Goal: Transaction & Acquisition: Purchase product/service

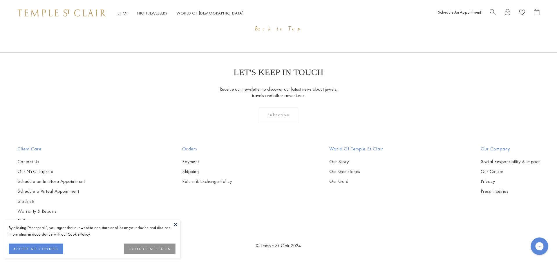
scroll to position [699, 0]
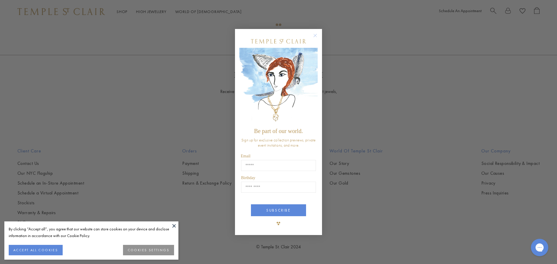
click at [315, 33] on circle "Close dialog" at bounding box center [315, 35] width 7 height 7
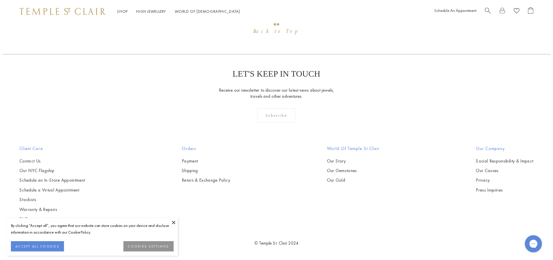
scroll to position [691, 0]
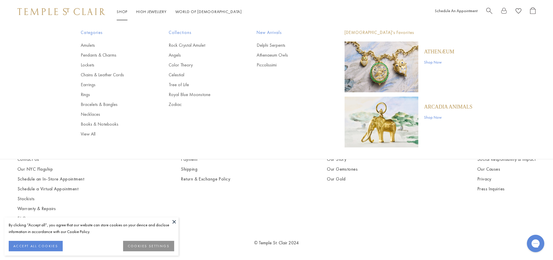
click at [123, 12] on link "Shop Shop" at bounding box center [122, 11] width 11 height 5
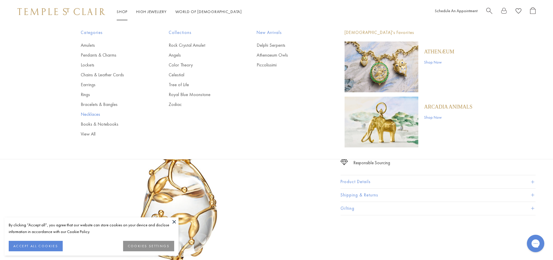
click at [94, 114] on link "Necklaces" at bounding box center [113, 114] width 65 height 6
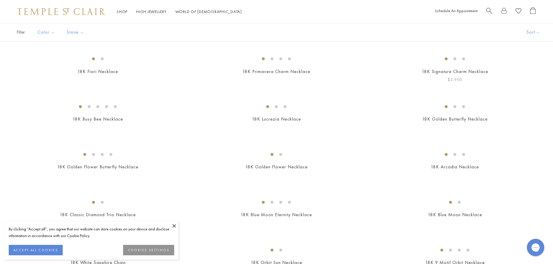
scroll to position [116, 0]
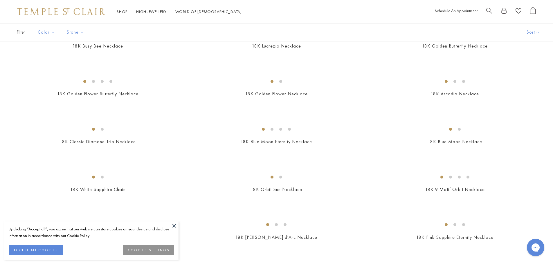
click at [0, 0] on img at bounding box center [0, 0] width 0 height 0
